Goal: Check status: Check status

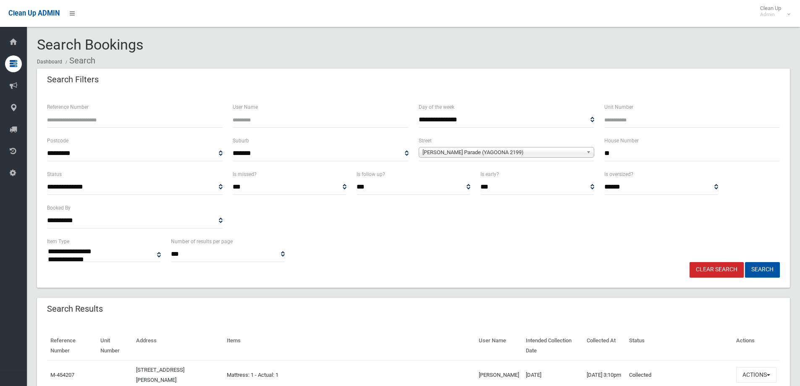
select select
drag, startPoint x: 614, startPoint y: 156, endPoint x: 583, endPoint y: 156, distance: 31.1
click at [583, 156] on div "**********" at bounding box center [413, 153] width 743 height 34
type input "*"
click at [578, 154] on span "[PERSON_NAME] Parade (YAGOONA 2199)" at bounding box center [502, 152] width 160 height 10
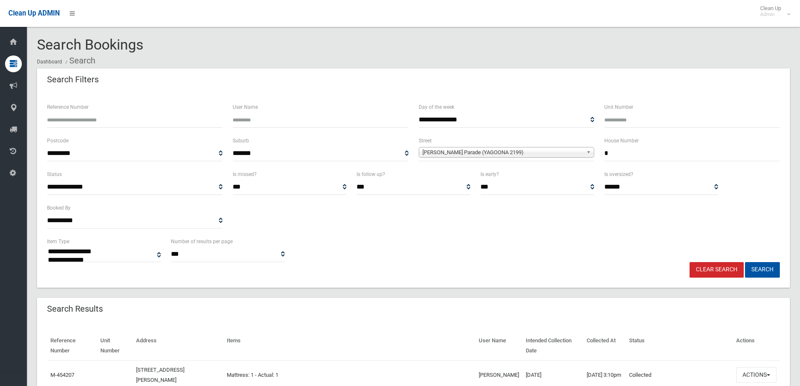
scroll to position [3824, 0]
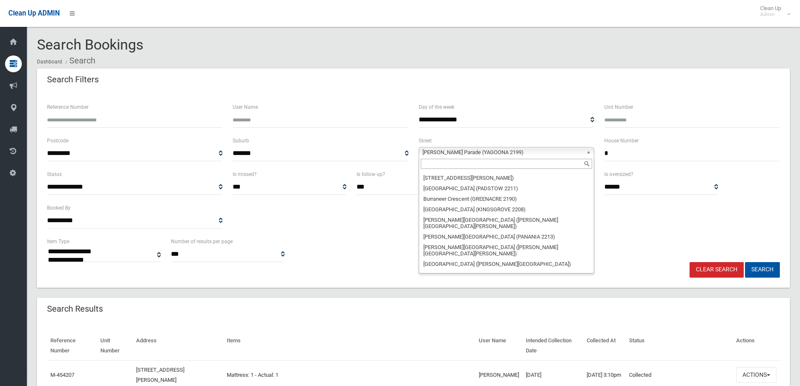
click at [572, 160] on input "text" at bounding box center [506, 164] width 171 height 10
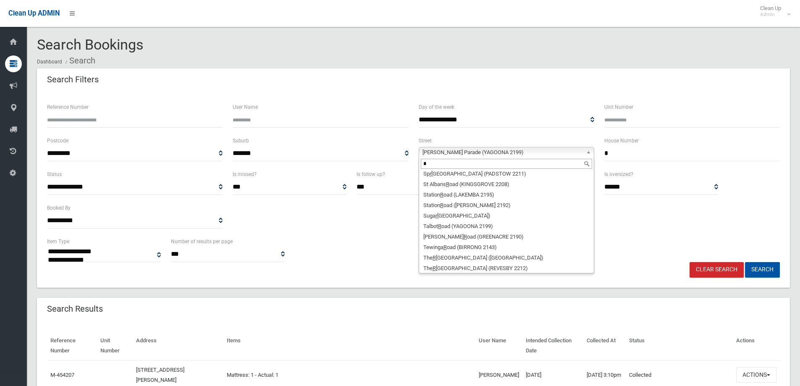
scroll to position [0, 0]
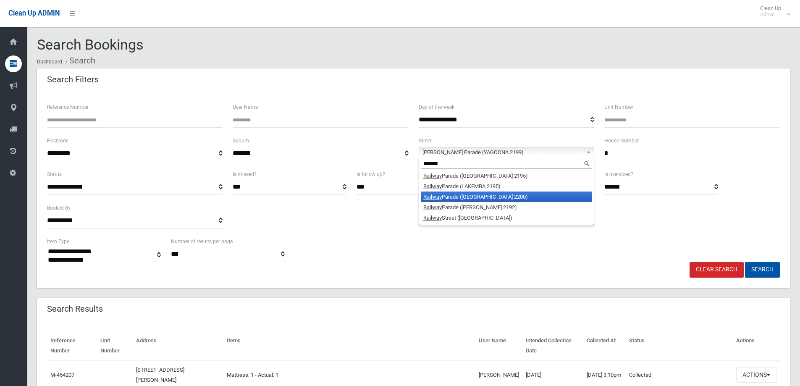
type input "*******"
click at [549, 199] on li "Railway Parade ([GEOGRAPHIC_DATA] 2200)" at bounding box center [506, 196] width 171 height 10
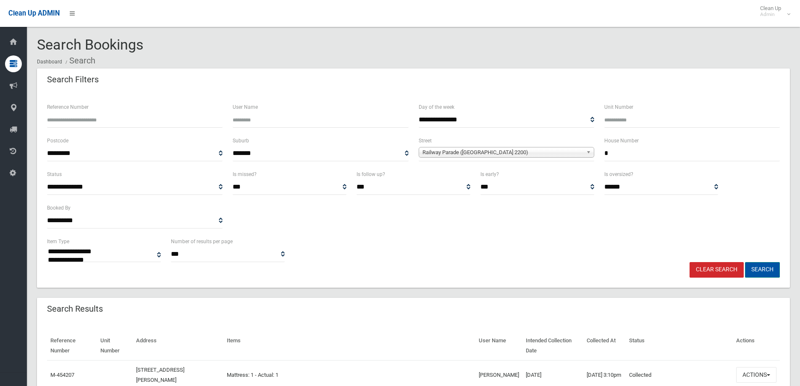
click at [763, 265] on button "Search" at bounding box center [762, 270] width 35 height 16
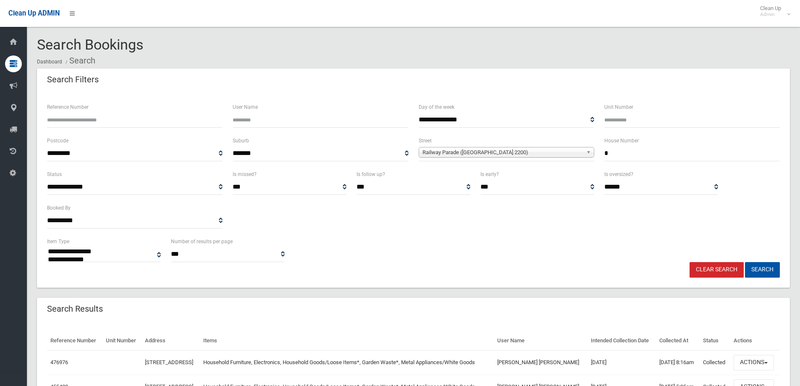
select select
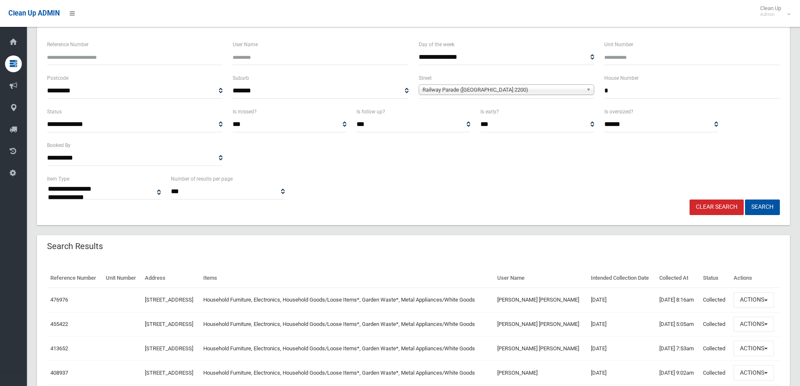
scroll to position [126, 0]
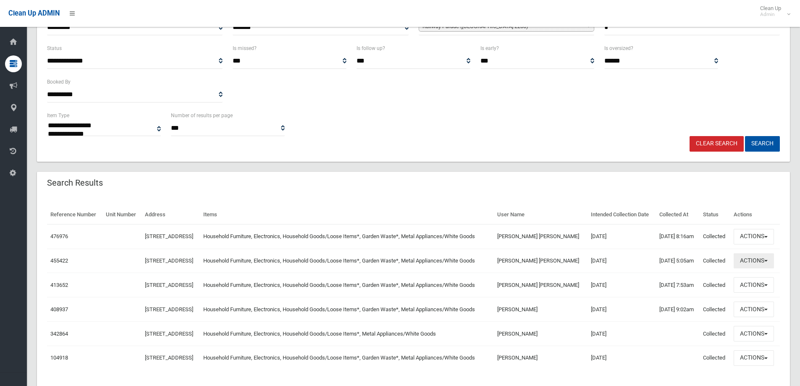
click at [764, 269] on button "Actions" at bounding box center [753, 261] width 40 height 16
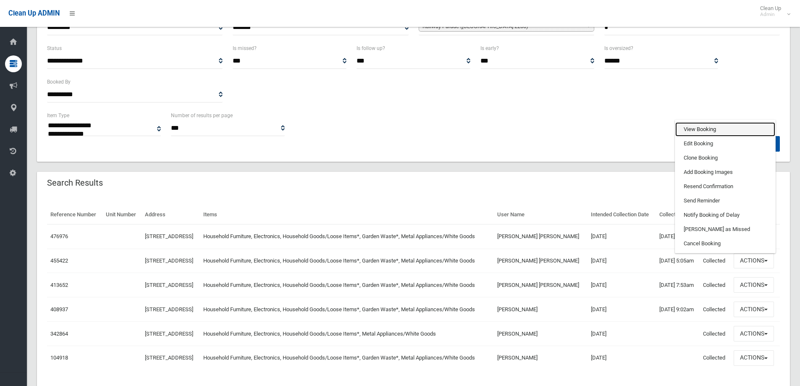
click at [715, 136] on link "View Booking" at bounding box center [725, 129] width 100 height 14
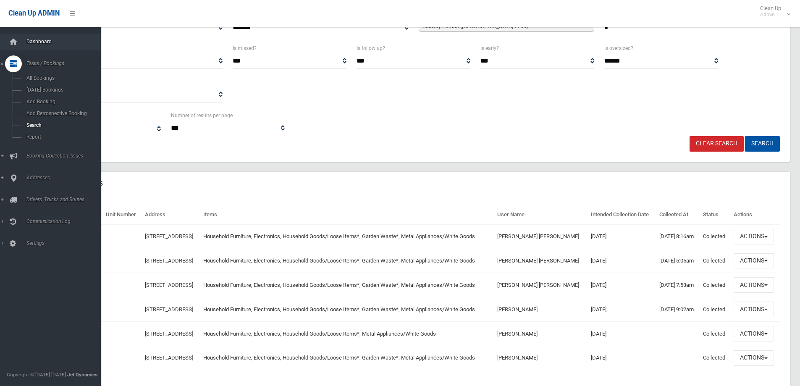
click at [63, 37] on link "Dashboard" at bounding box center [53, 42] width 107 height 17
